Goal: Find contact information: Find contact information

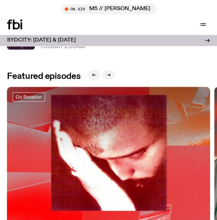
scroll to position [264, 0]
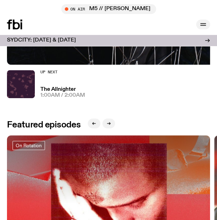
click at [203, 22] on icon "button" at bounding box center [203, 24] width 8 height 8
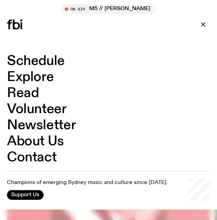
click at [36, 158] on link "Contact" at bounding box center [32, 157] width 50 height 13
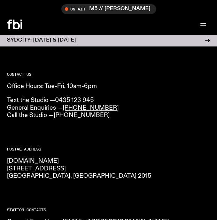
scroll to position [31, 0]
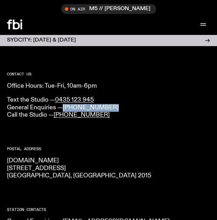
drag, startPoint x: 115, startPoint y: 105, endPoint x: 65, endPoint y: 109, distance: 50.4
click at [65, 109] on p "Text the Studio — 0435 123 945 General Enquiries — [PHONE_NUMBER] Call the Stud…" at bounding box center [109, 107] width 204 height 23
